Goal: Task Accomplishment & Management: Manage account settings

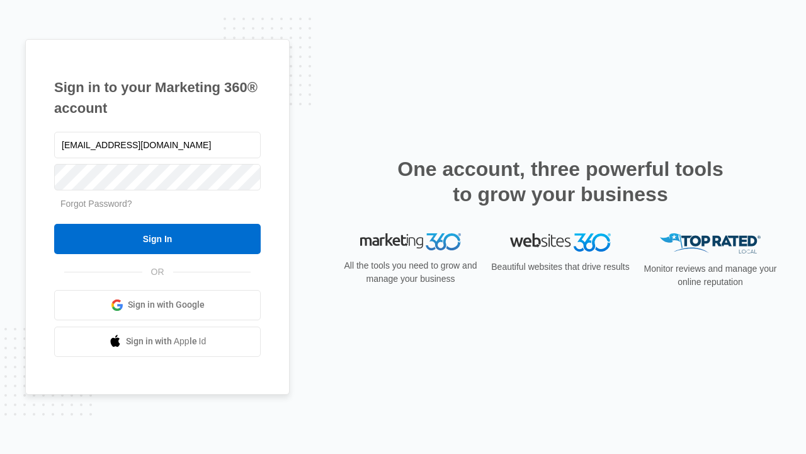
type input "[EMAIL_ADDRESS][DOMAIN_NAME]"
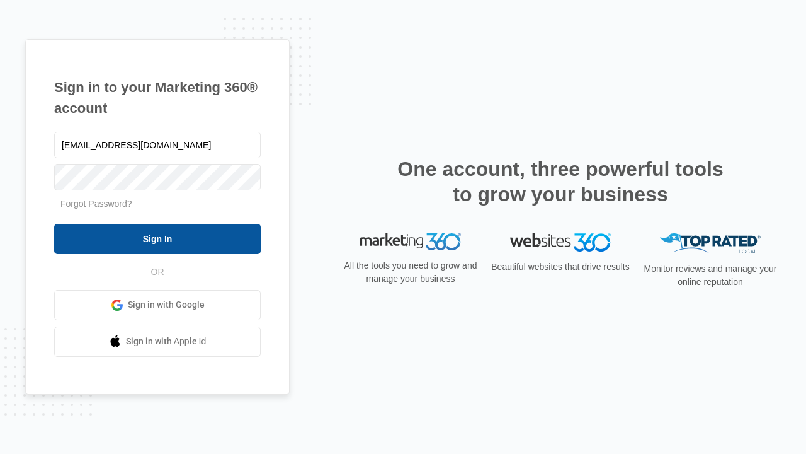
click at [157, 238] on input "Sign In" at bounding box center [157, 239] width 207 height 30
